Goal: Task Accomplishment & Management: Manage account settings

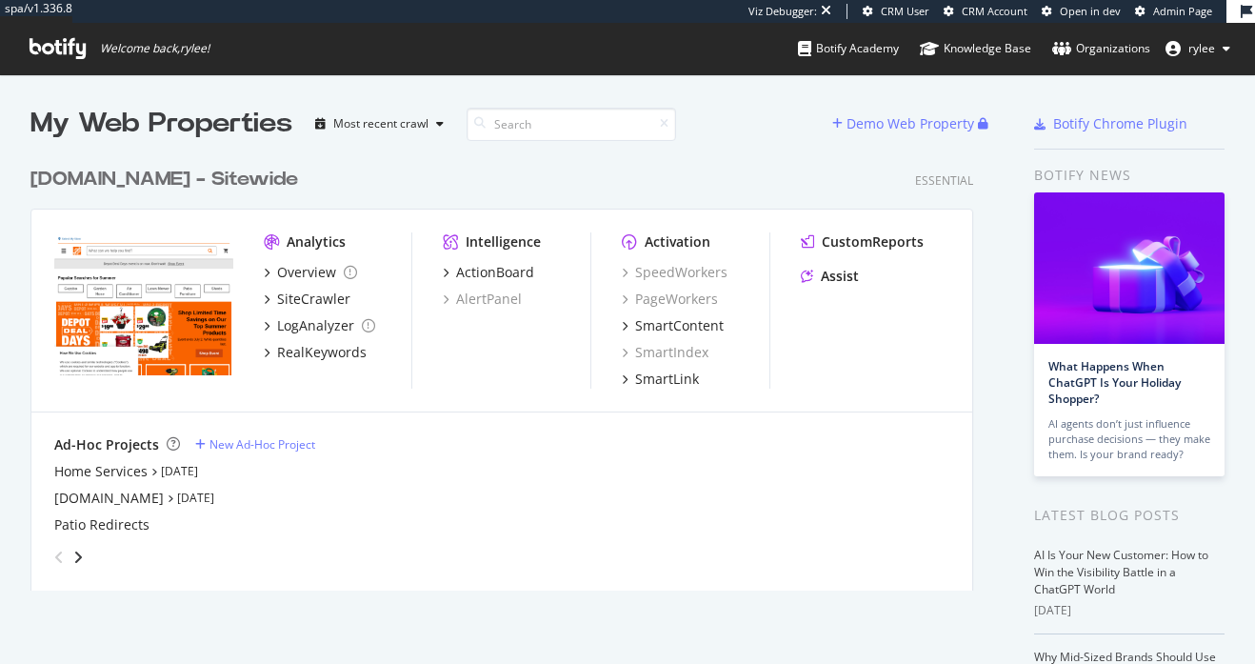
scroll to position [664, 1255]
click at [314, 298] on div "SiteCrawler" at bounding box center [313, 298] width 73 height 19
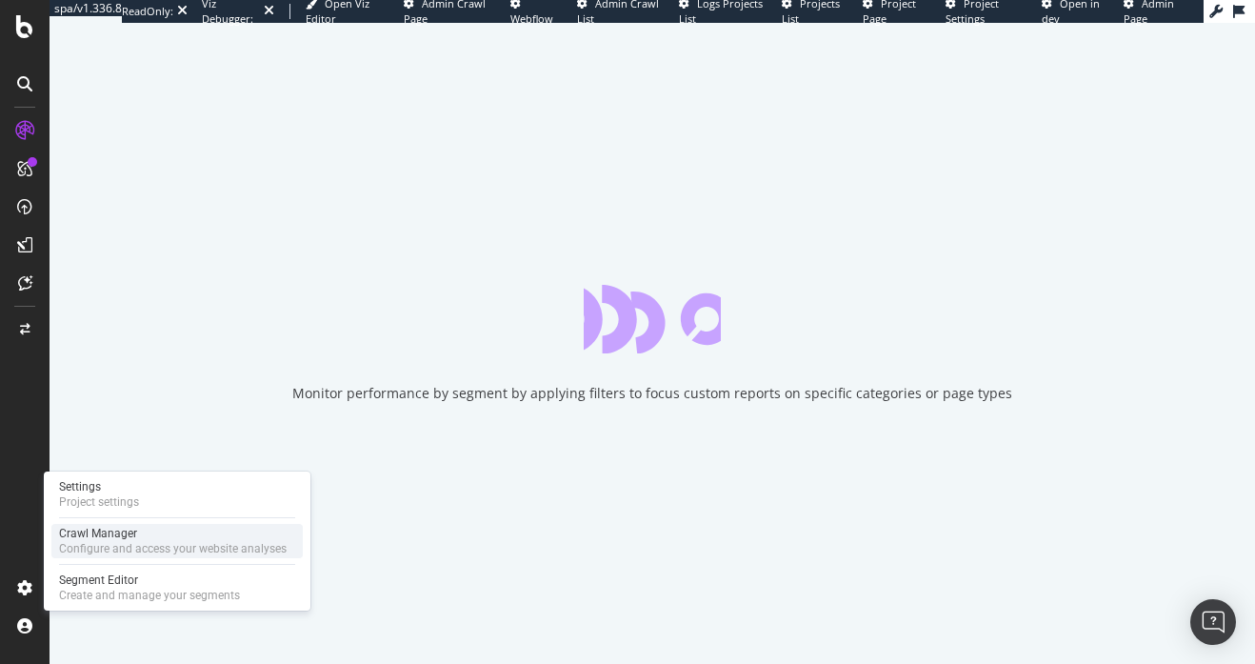
click at [97, 538] on div "Crawl Manager" at bounding box center [173, 533] width 228 height 15
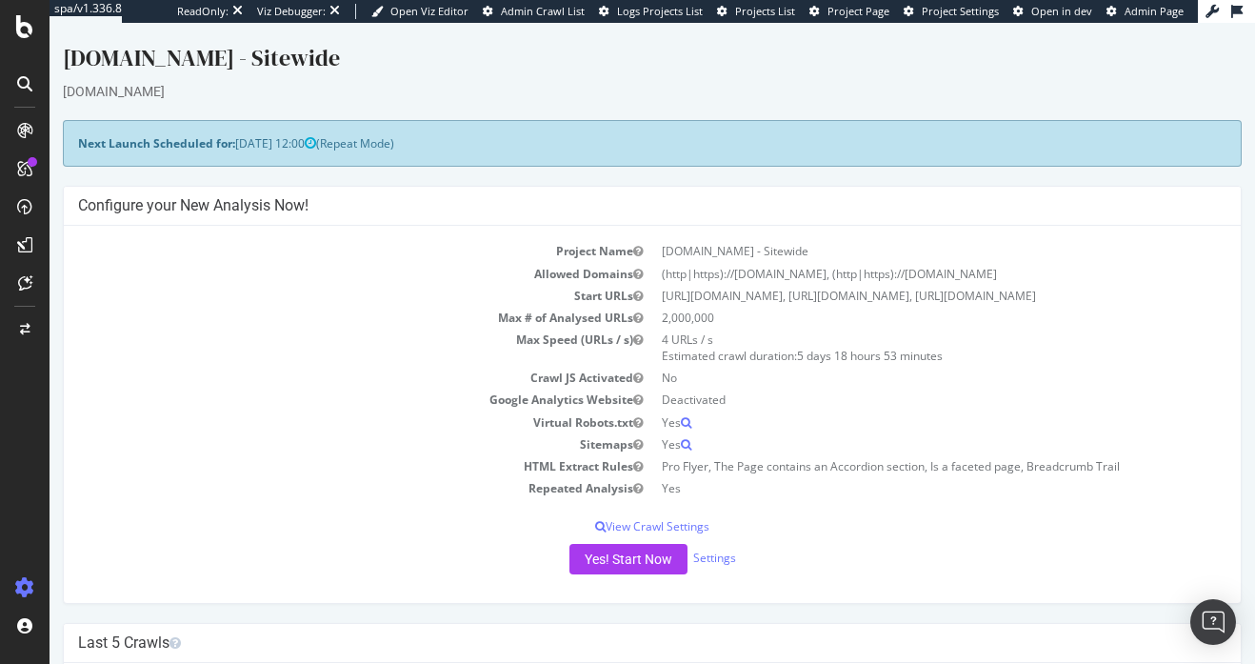
click at [701, 574] on div "Yes! Start Now Settings" at bounding box center [652, 559] width 1148 height 30
click at [701, 566] on link "Settings" at bounding box center [714, 557] width 43 height 16
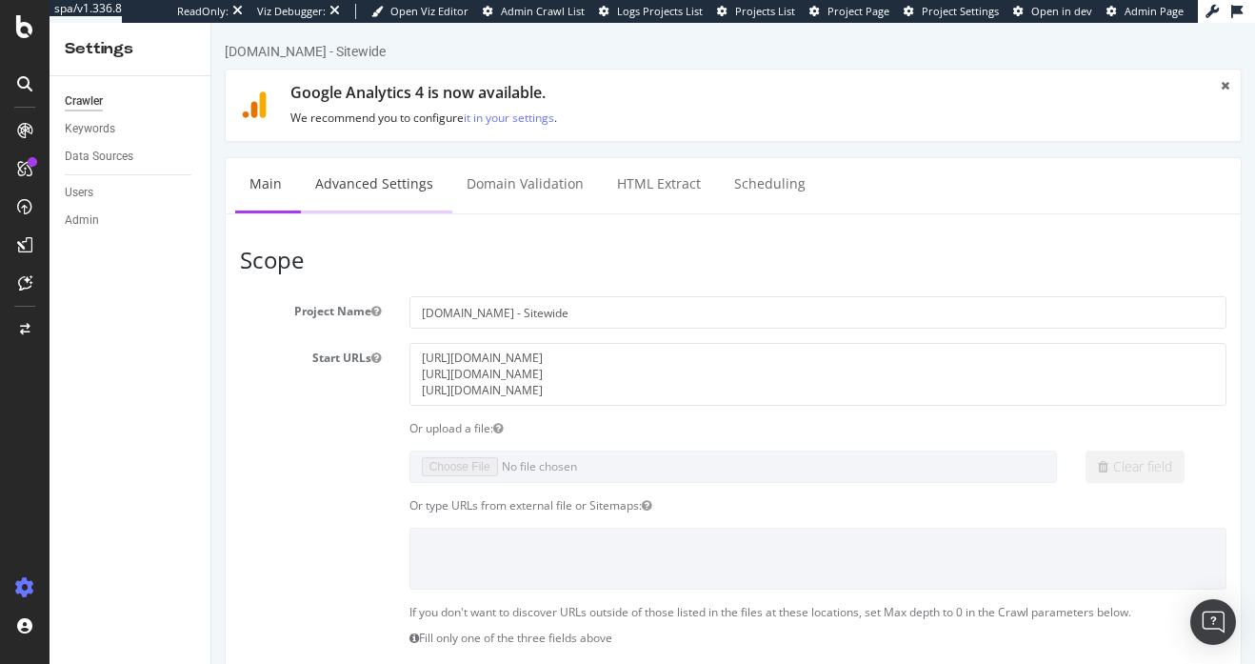
click at [321, 178] on link "Advanced Settings" at bounding box center [374, 184] width 147 height 52
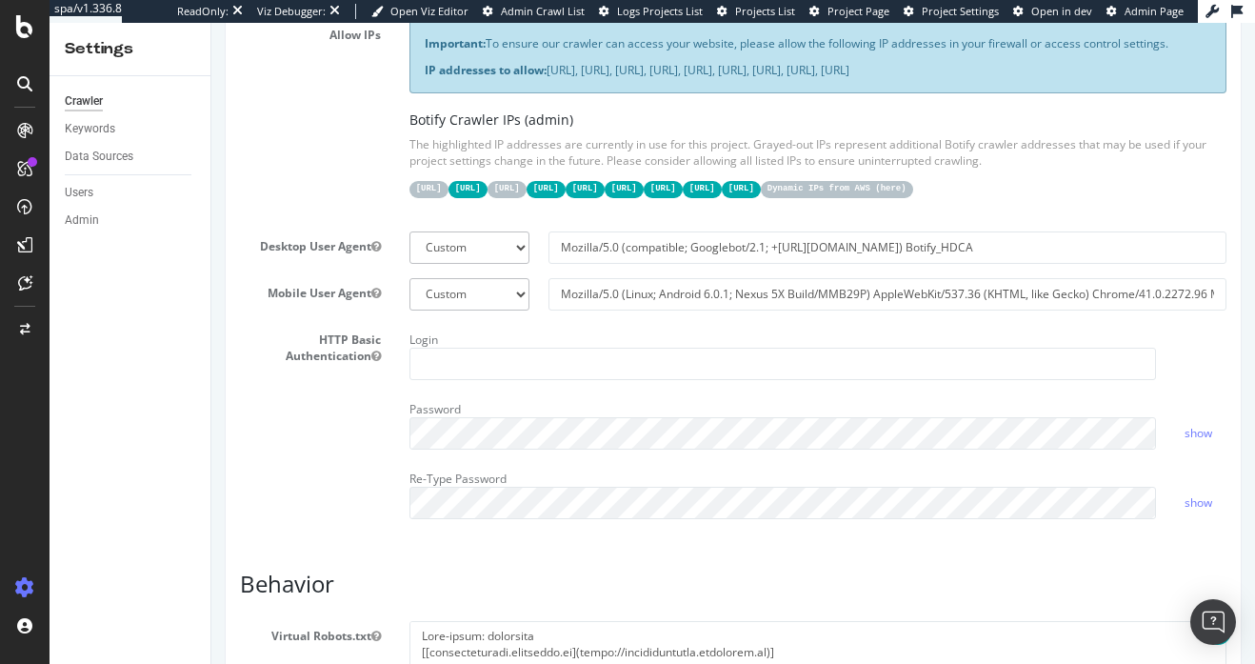
scroll to position [507, 0]
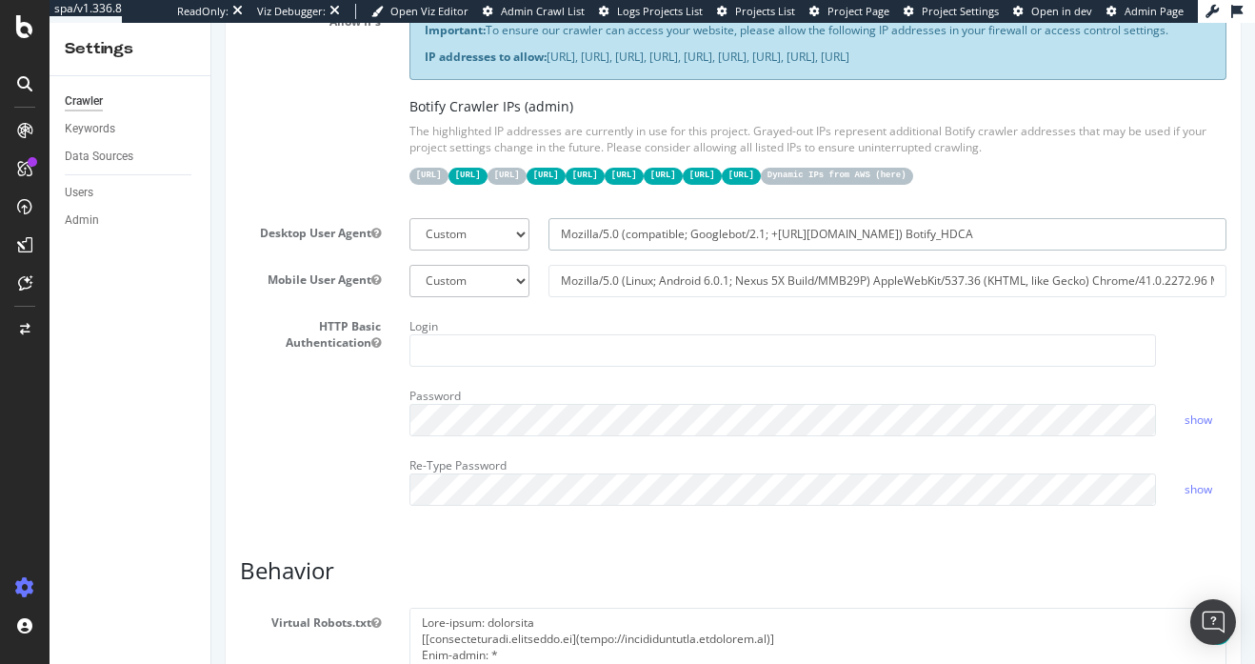
click at [625, 250] on input "Mozilla/5.0 (compatible; Googlebot/2.1; +[URL][DOMAIN_NAME]) Botify_HDCA" at bounding box center [887, 234] width 678 height 32
click at [629, 297] on input "Mozilla/5.0 (Linux; Android 6.0.1; Nexus 5X Build/MMB29P) AppleWebKit/537.36 (K…" at bounding box center [887, 281] width 678 height 32
